Goal: Information Seeking & Learning: Find specific fact

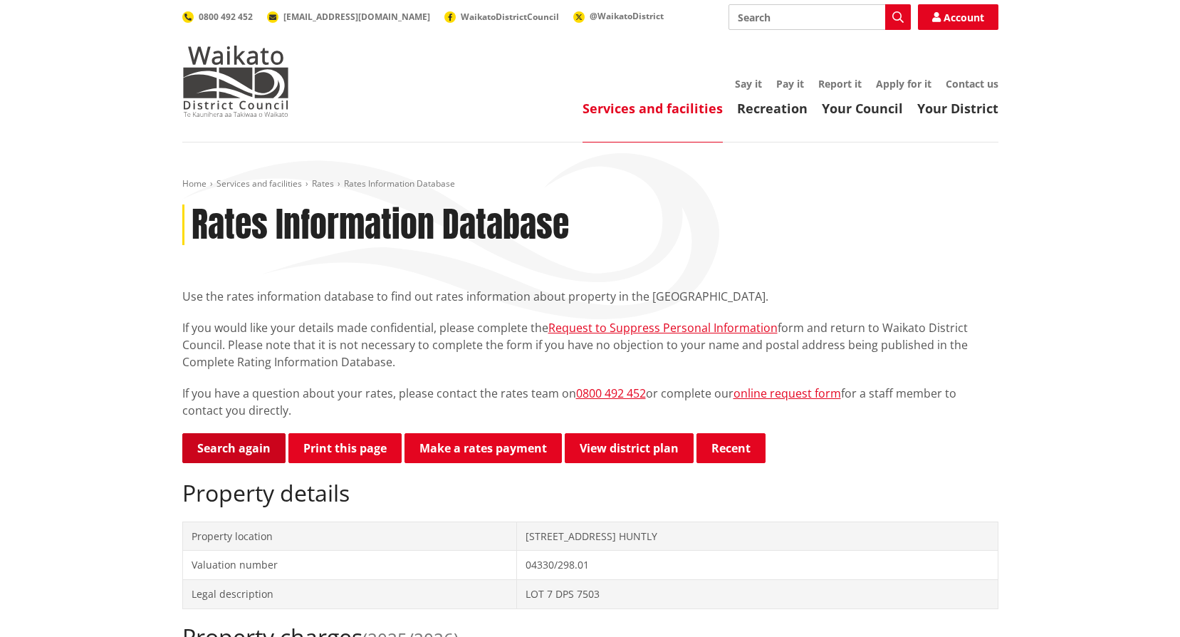
click at [239, 441] on link "Search again" at bounding box center [233, 448] width 103 height 30
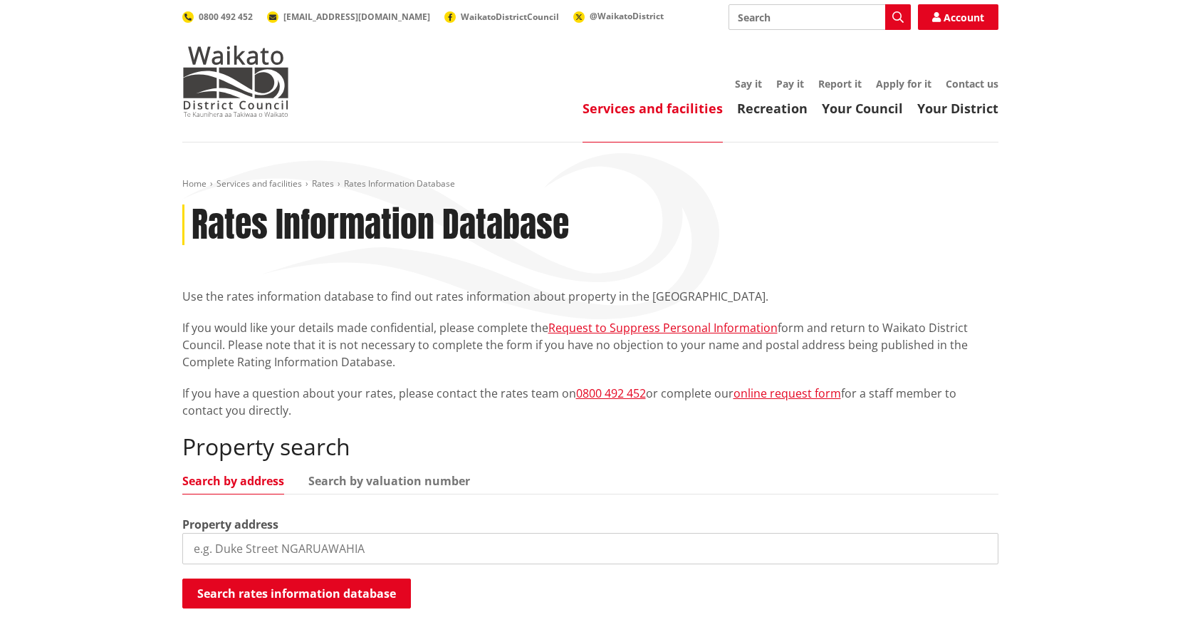
click at [241, 552] on input "search" at bounding box center [590, 548] width 816 height 31
type input "291 Herbert Road"
click at [236, 589] on button "Search rates information database" at bounding box center [296, 593] width 229 height 30
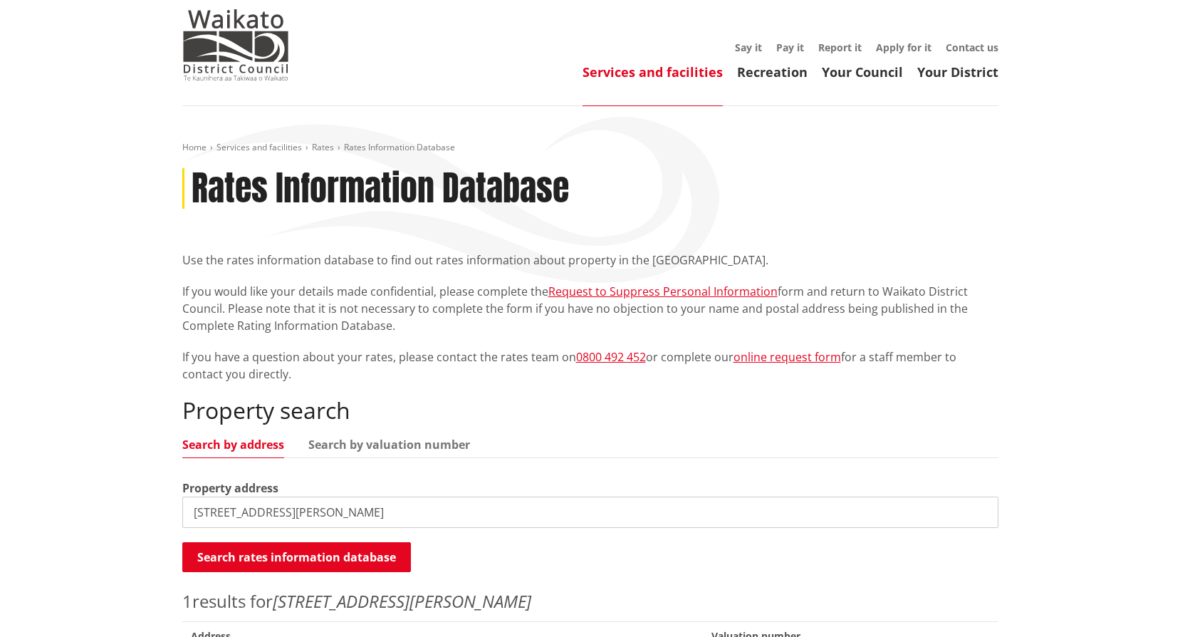
scroll to position [142, 0]
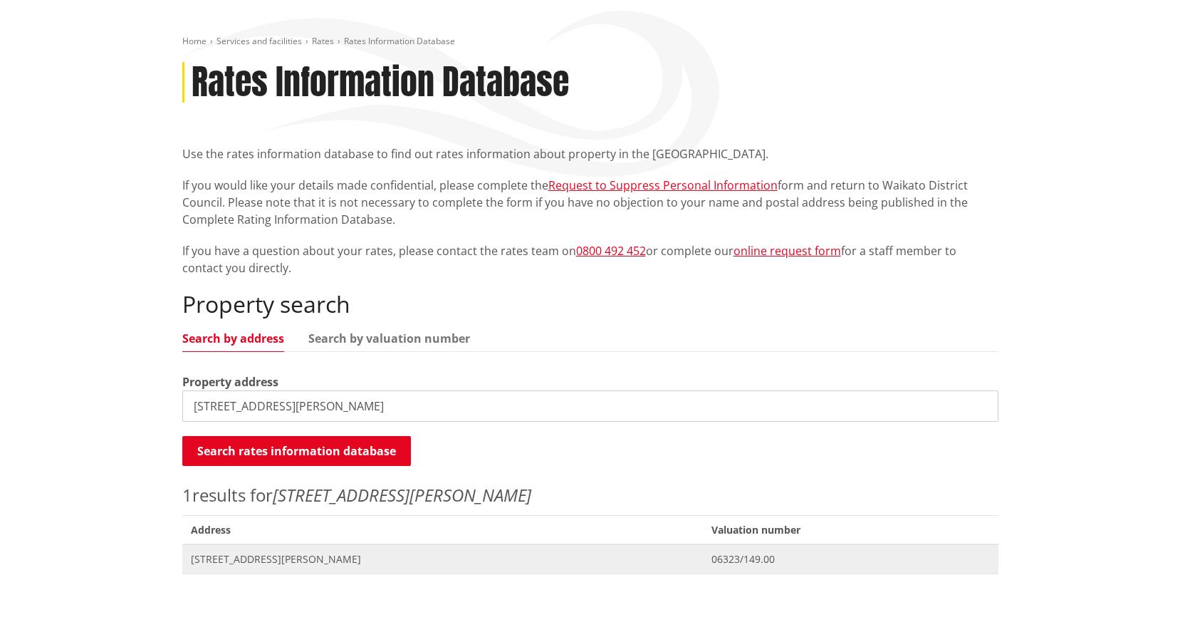
click at [308, 552] on span "291 Herbert Road ROTONGARO" at bounding box center [443, 559] width 504 height 14
